Goal: Information Seeking & Learning: Learn about a topic

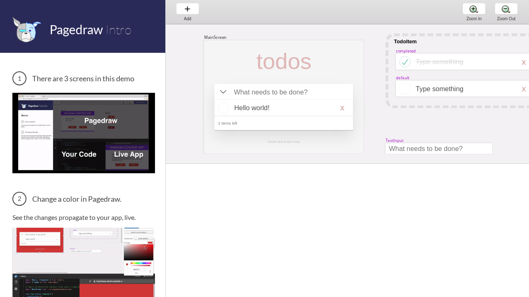
scroll to position [0, 29]
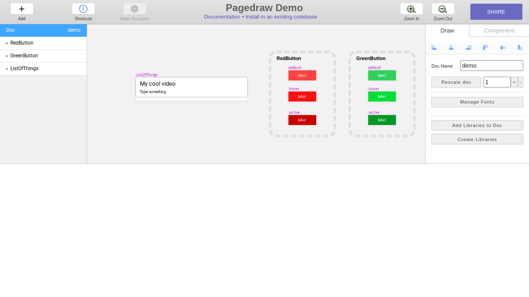
scroll to position [0, 19]
